Goal: Use online tool/utility: Utilize a website feature to perform a specific function

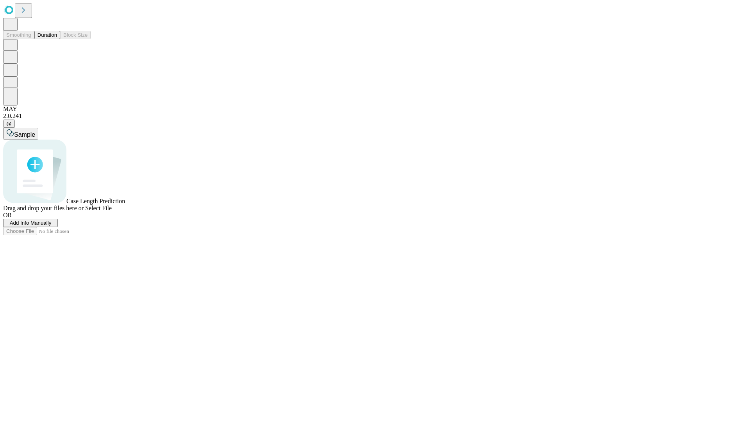
click at [57, 39] on button "Duration" at bounding box center [47, 35] width 26 height 8
click at [35, 131] on span "Sample" at bounding box center [24, 134] width 21 height 7
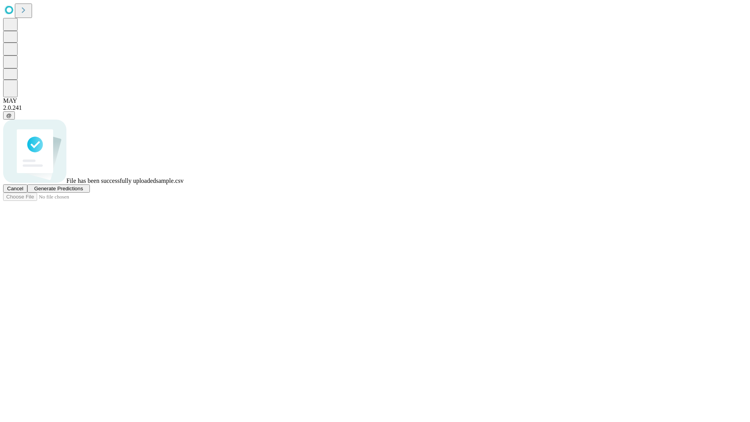
click at [83, 191] on span "Generate Predictions" at bounding box center [58, 188] width 49 height 6
